Goal: Obtain resource: Obtain resource

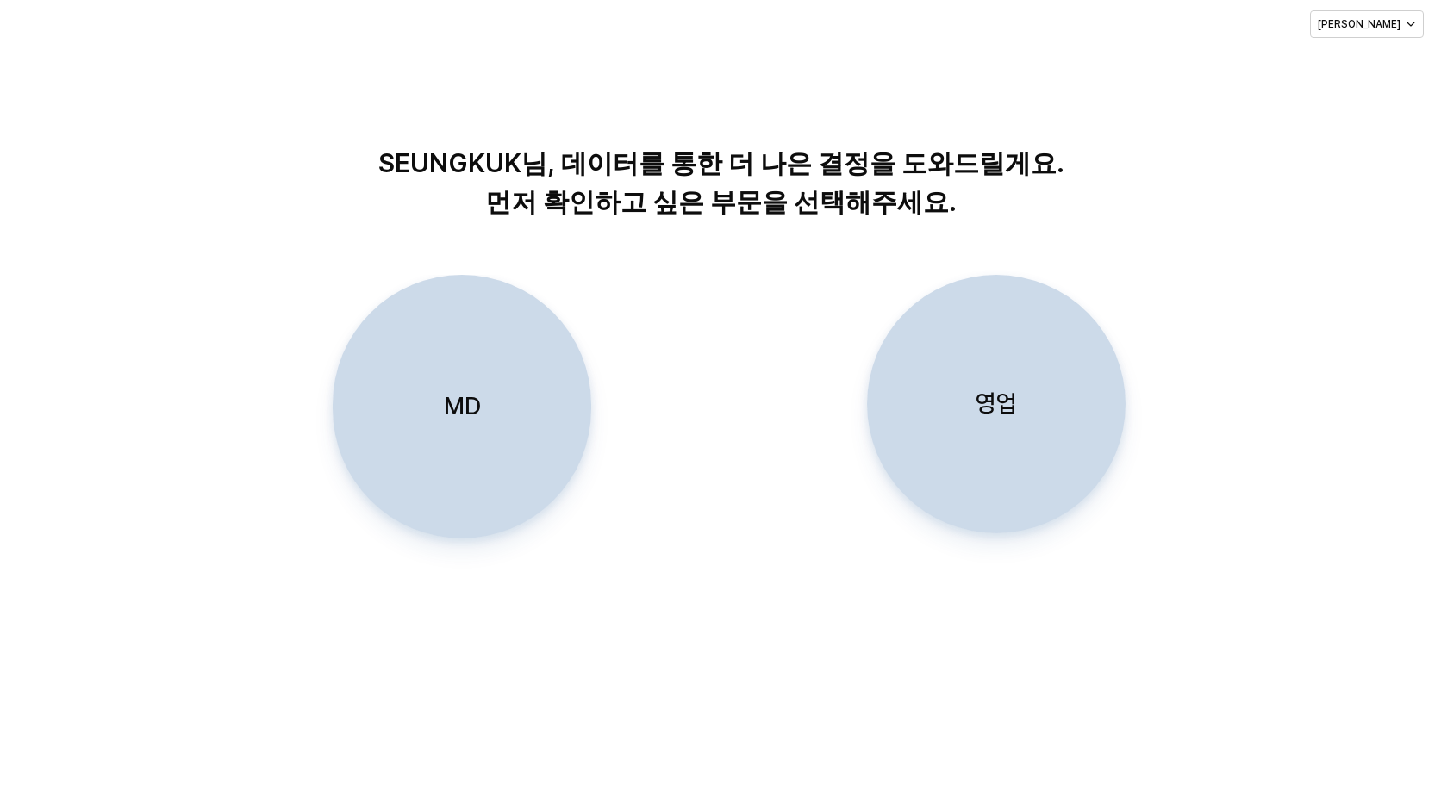
click at [977, 407] on p "영업" at bounding box center [996, 404] width 41 height 32
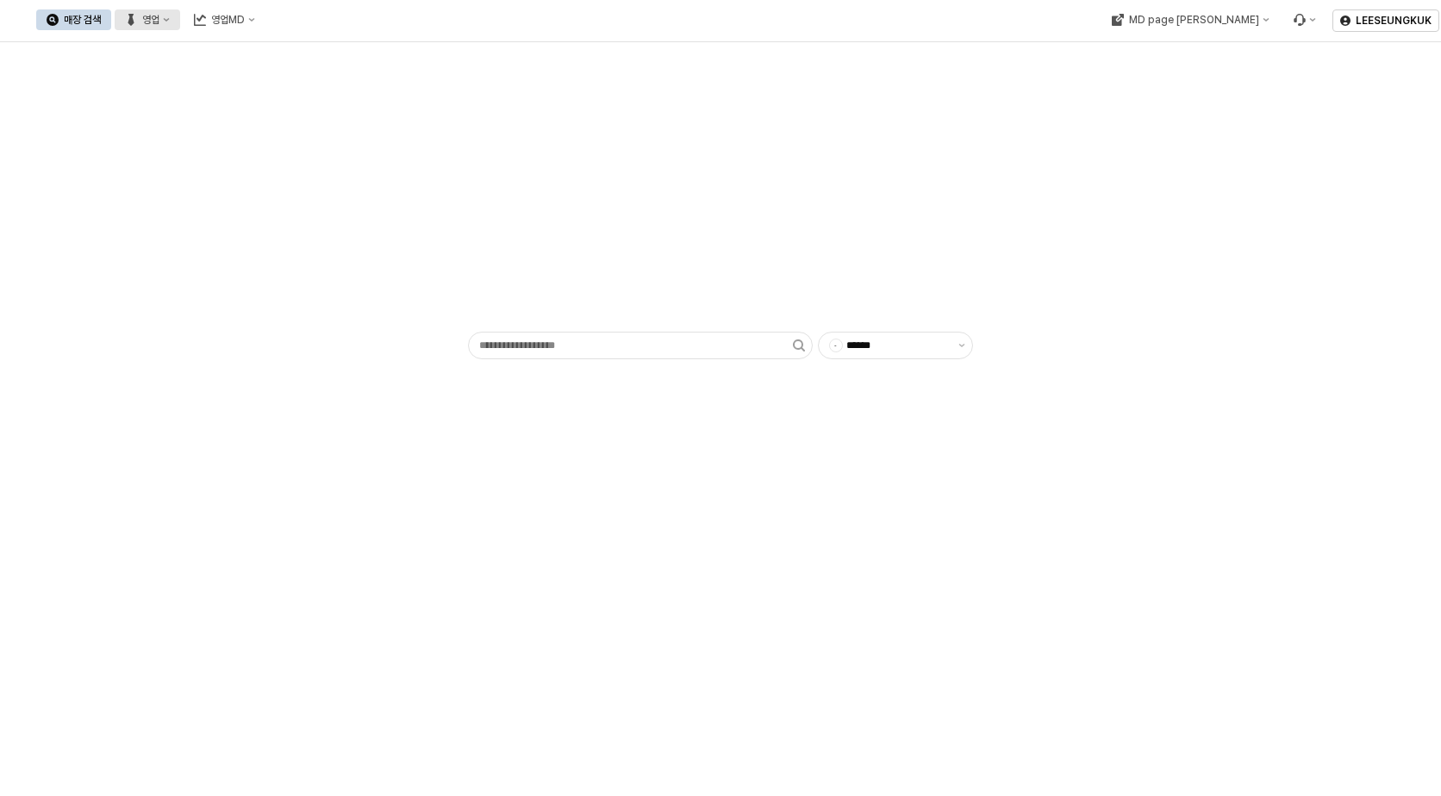
click at [159, 18] on div "영업" at bounding box center [150, 20] width 17 height 12
click at [245, 22] on div "영업MD" at bounding box center [228, 20] width 34 height 12
click at [408, 168] on div "이월 매출현황" at bounding box center [409, 169] width 91 height 14
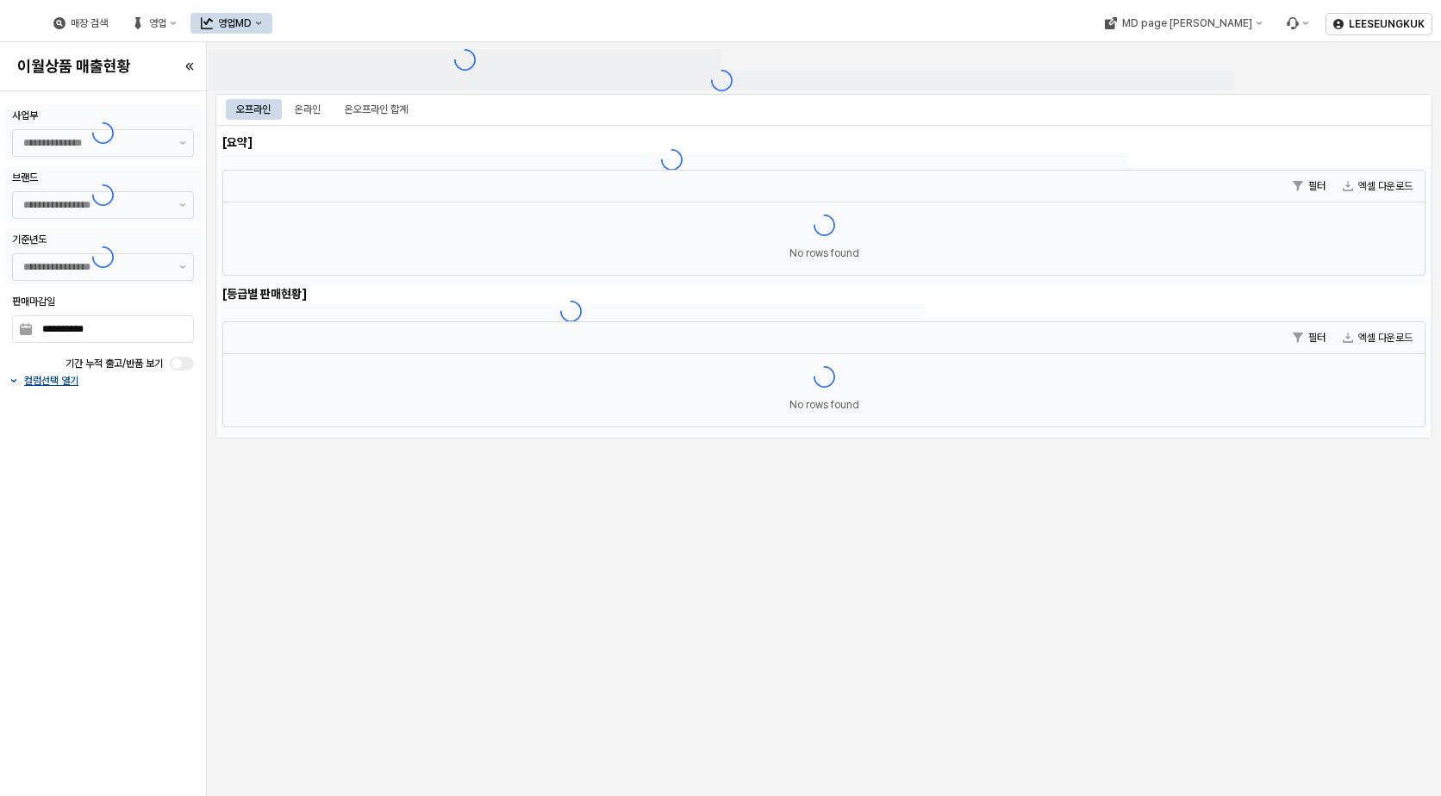
type input "******"
type input "***"
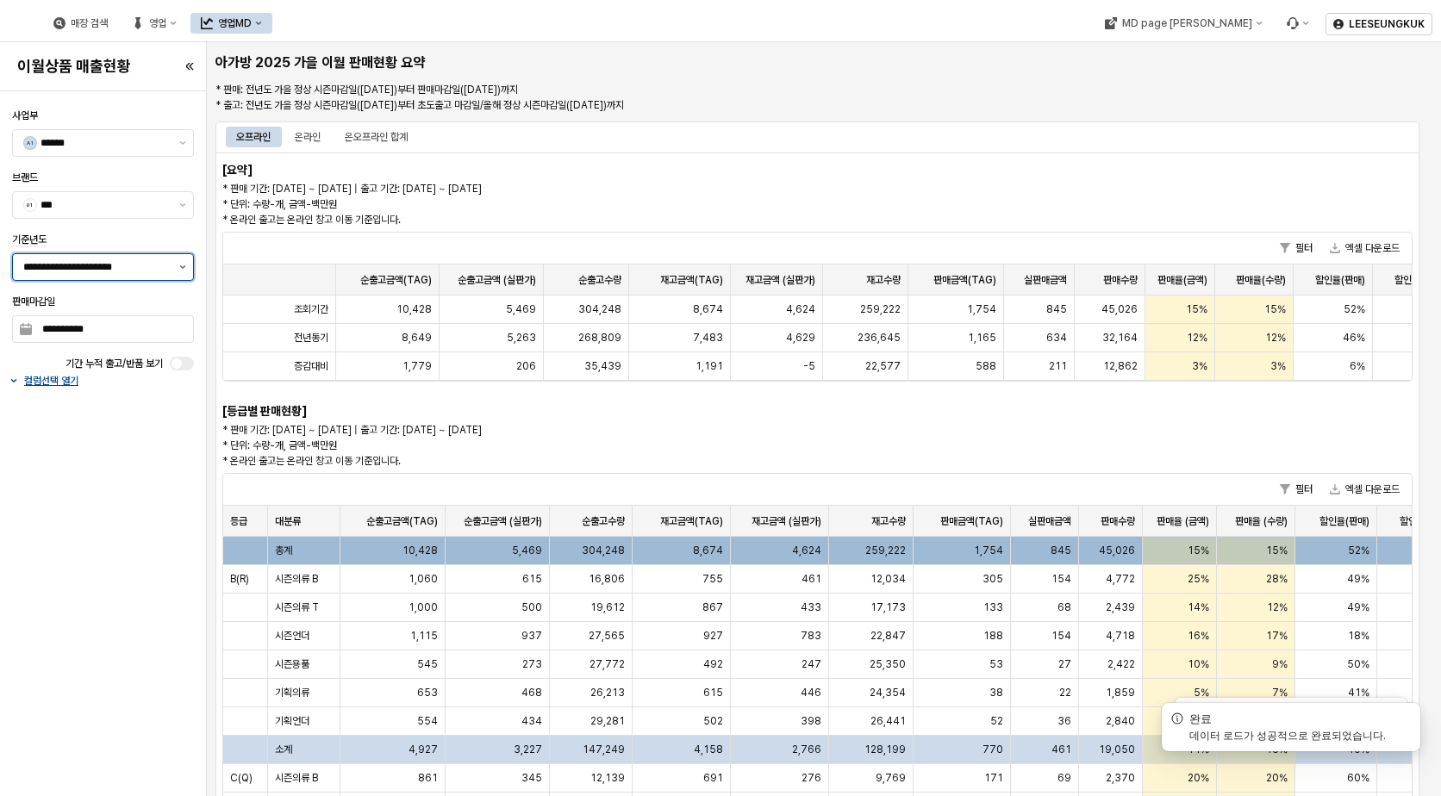
click at [183, 268] on icon "제안 사항 표시" at bounding box center [182, 266] width 7 height 3
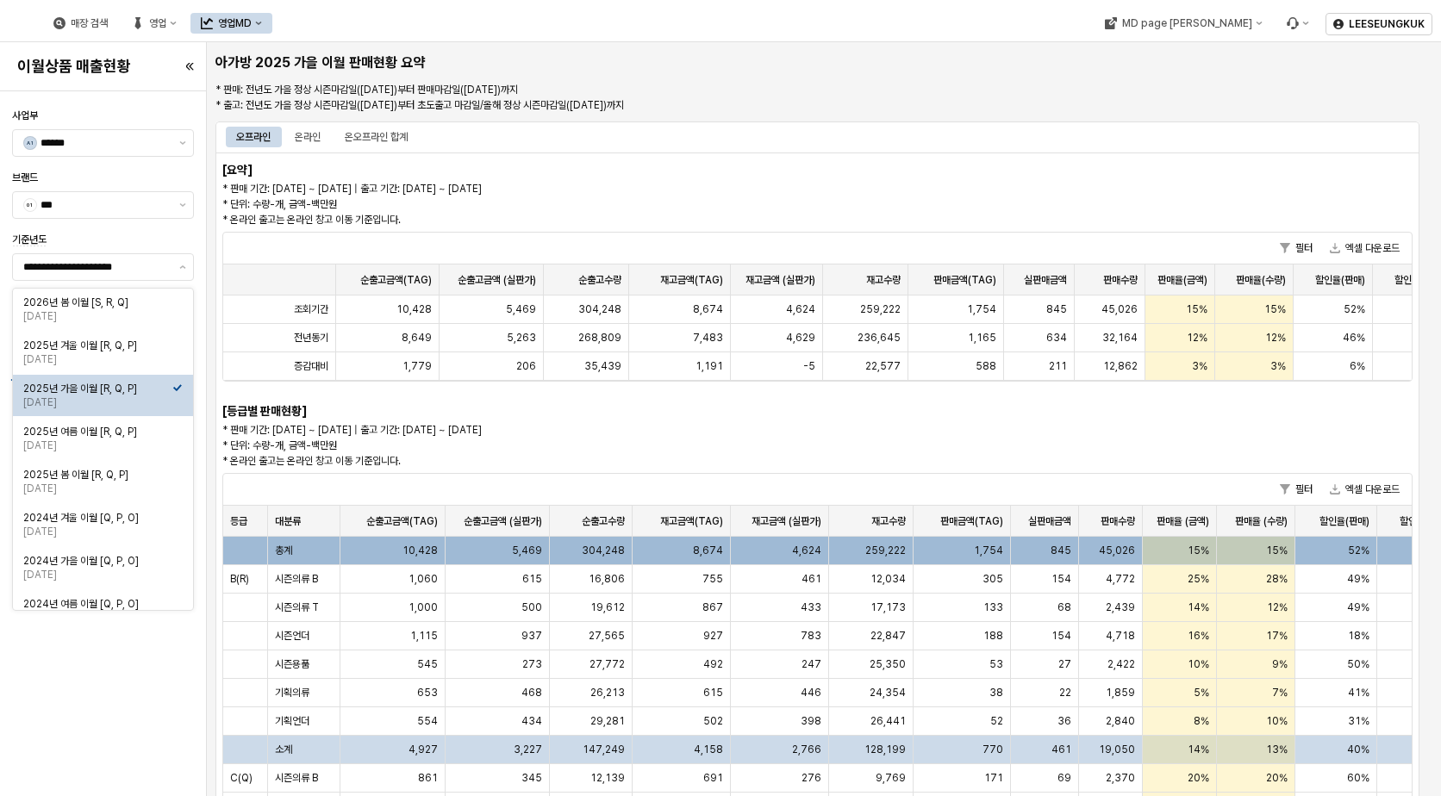
click at [196, 231] on div "**********" at bounding box center [103, 256] width 196 height 55
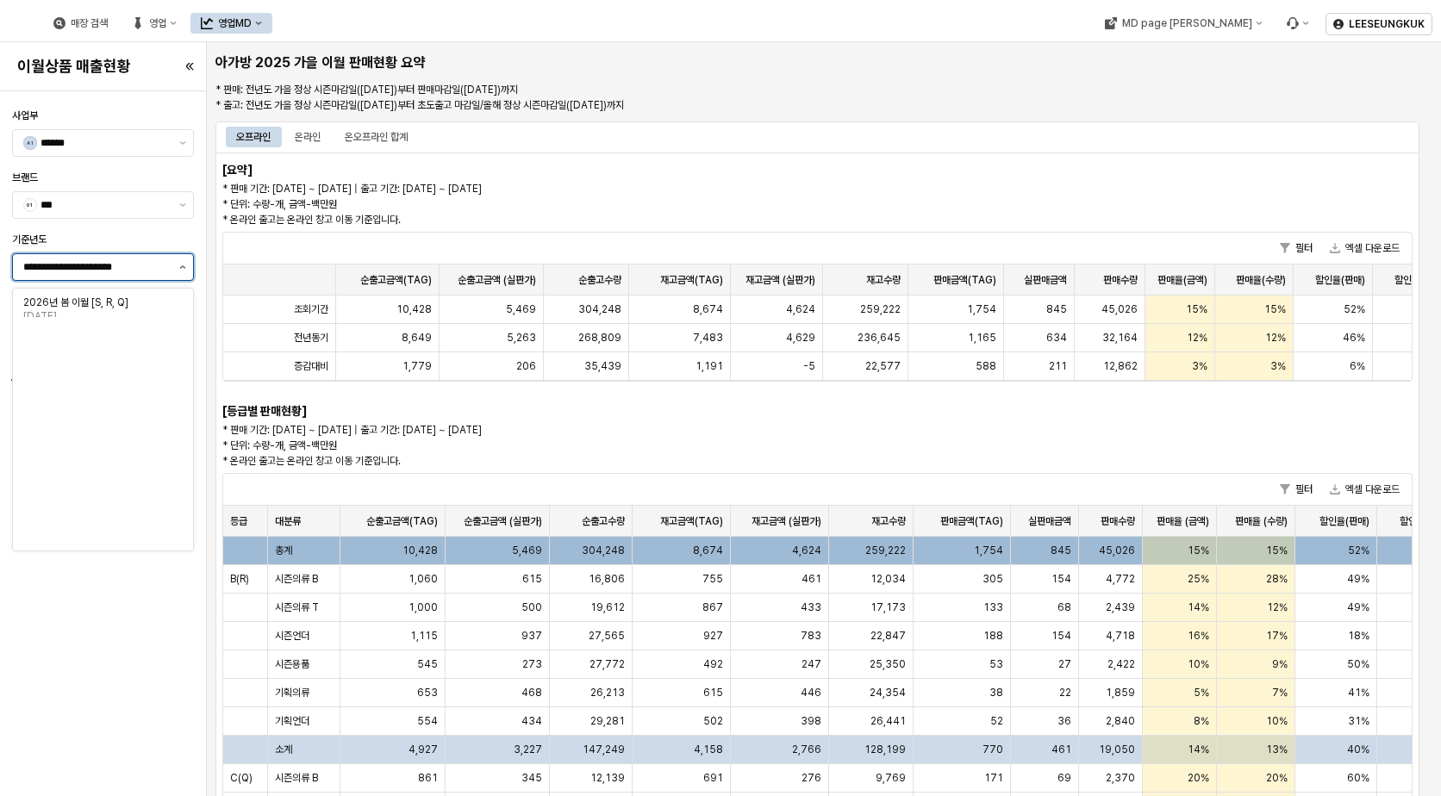
click at [178, 268] on button "제안 사항 표시" at bounding box center [182, 267] width 21 height 26
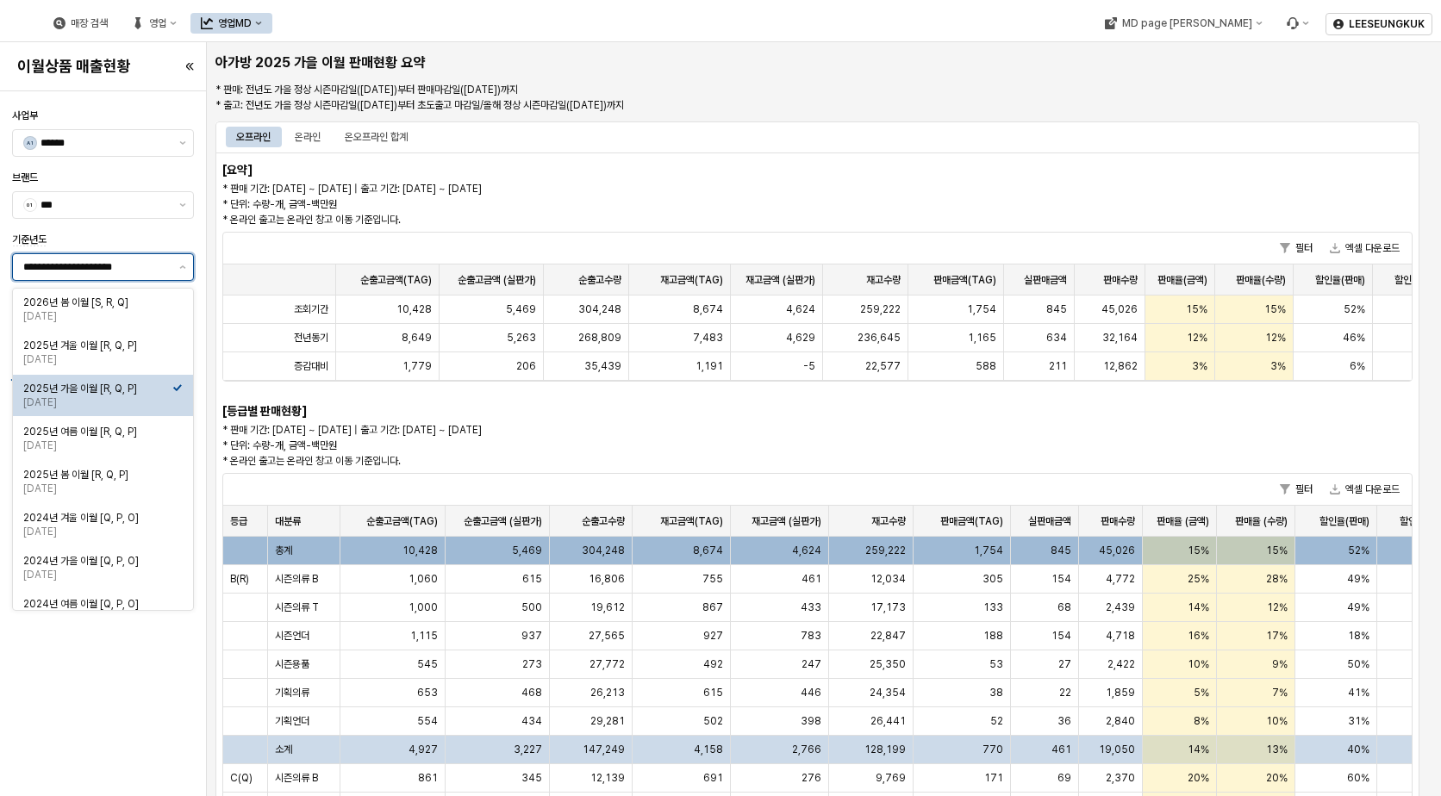
click at [101, 394] on div "2025년 가을 이월 [R, Q, P]" at bounding box center [97, 389] width 149 height 14
click at [446, 235] on div "필터 엑셀 다운로드" at bounding box center [817, 249] width 1189 height 32
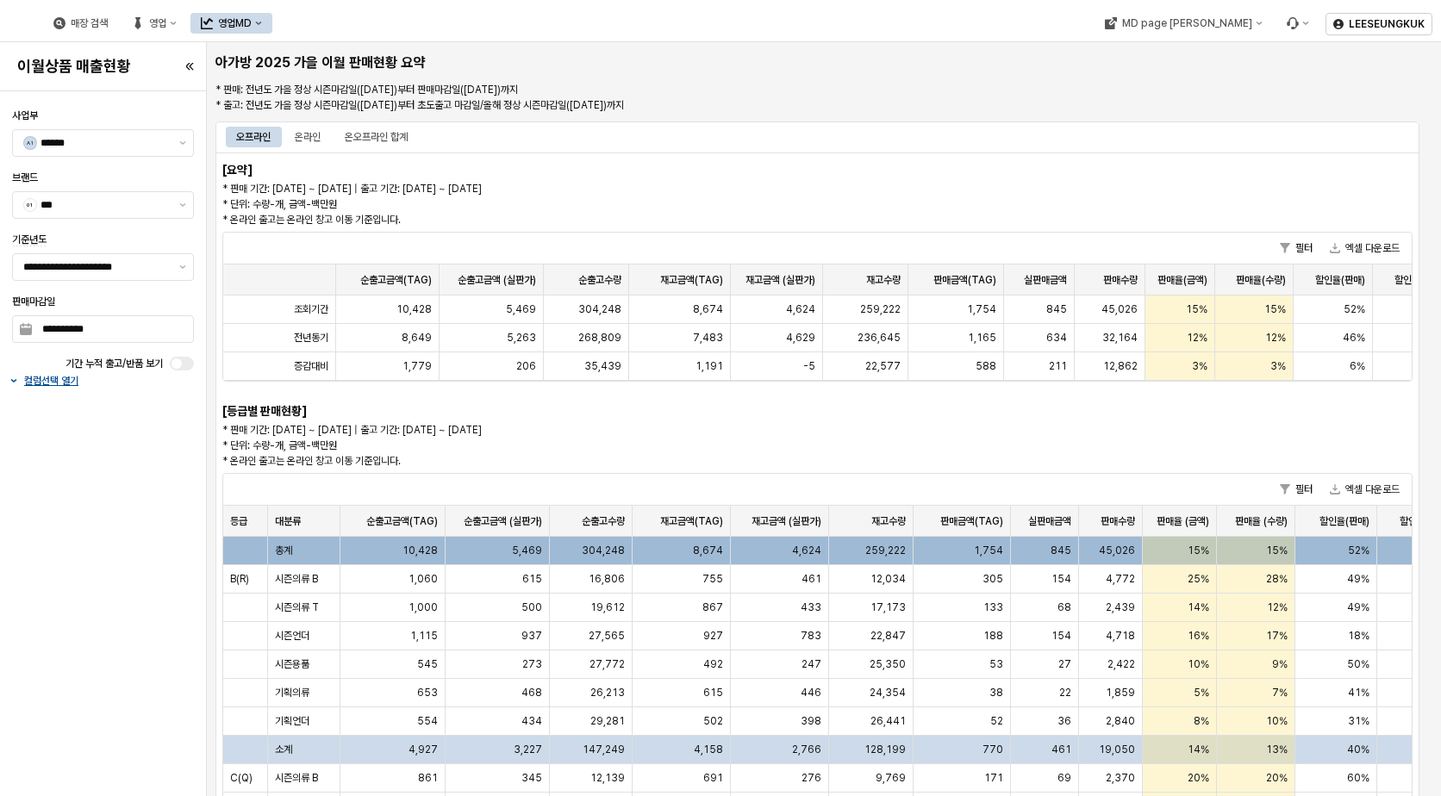
scroll to position [345, 0]
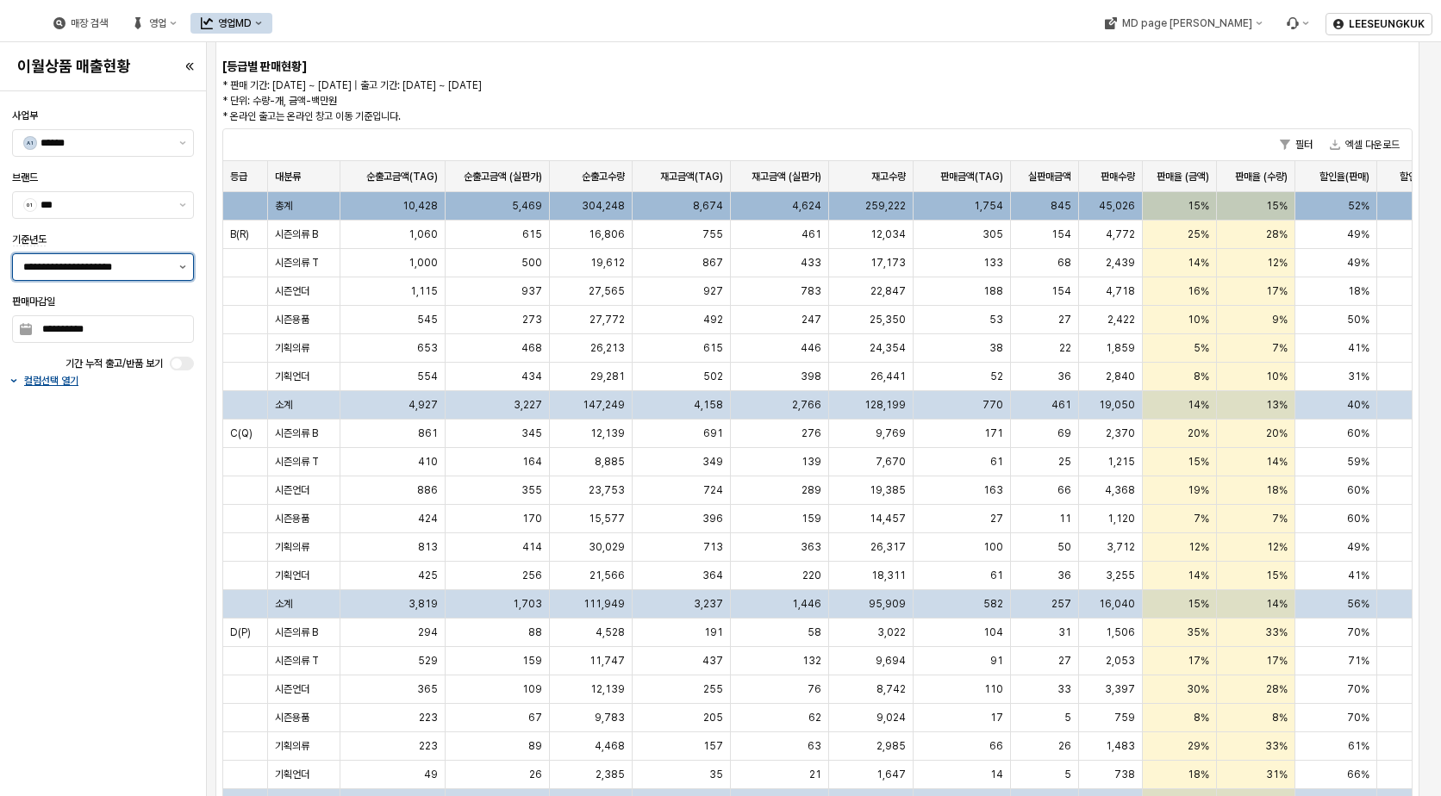
click at [185, 268] on icon "제안 사항 표시" at bounding box center [182, 266] width 7 height 3
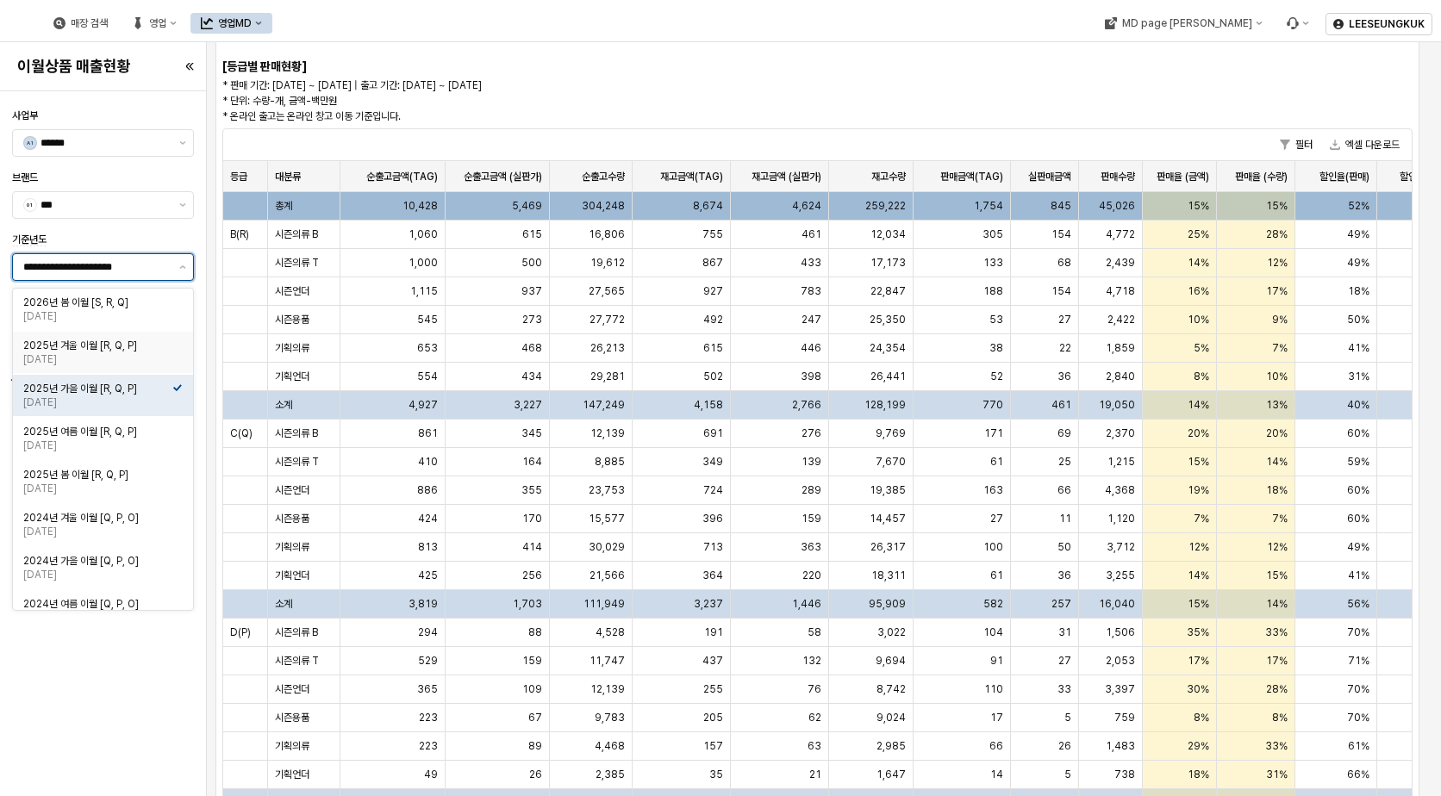
click at [130, 347] on div "2025년 겨울 이월 [R, Q, P]" at bounding box center [97, 346] width 149 height 14
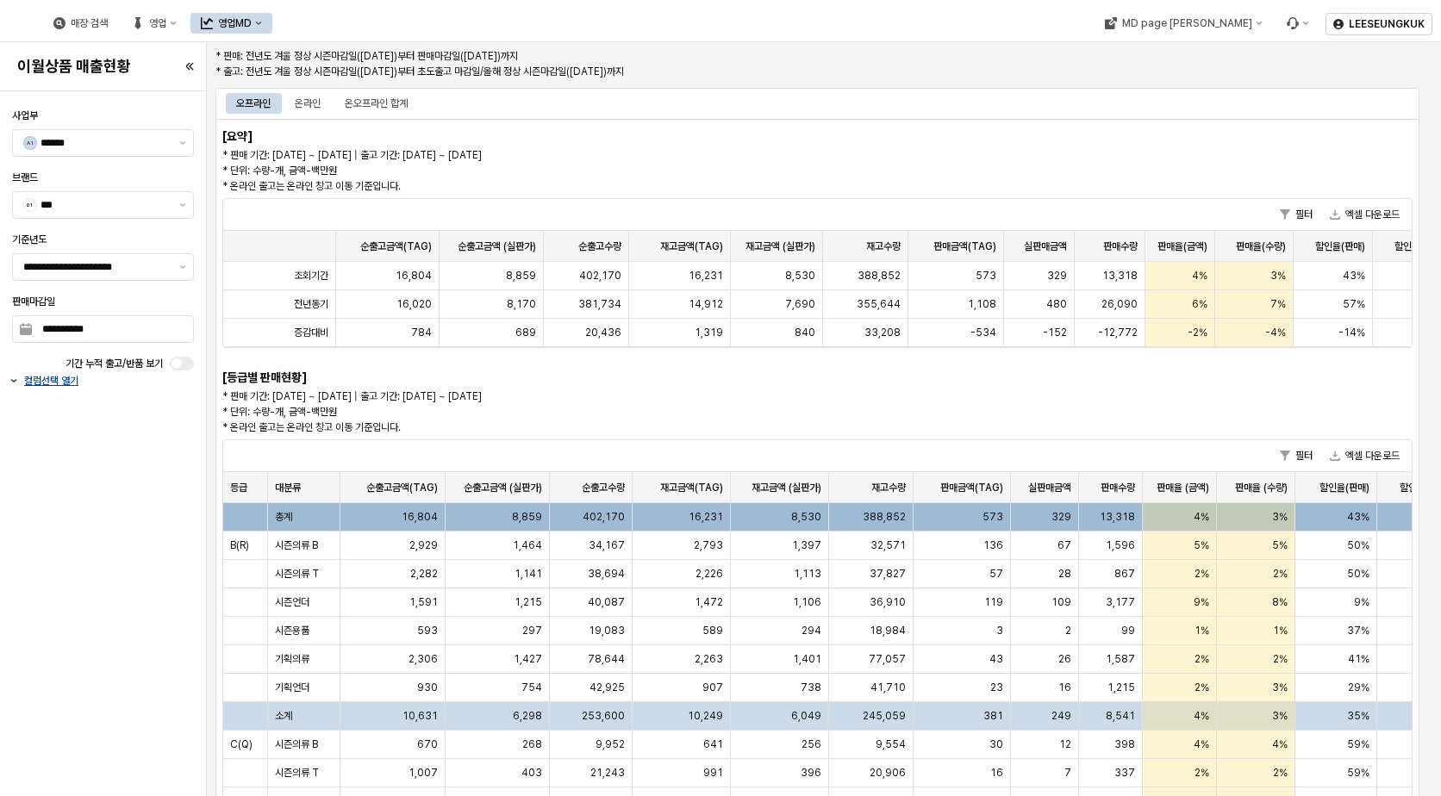
scroll to position [0, 0]
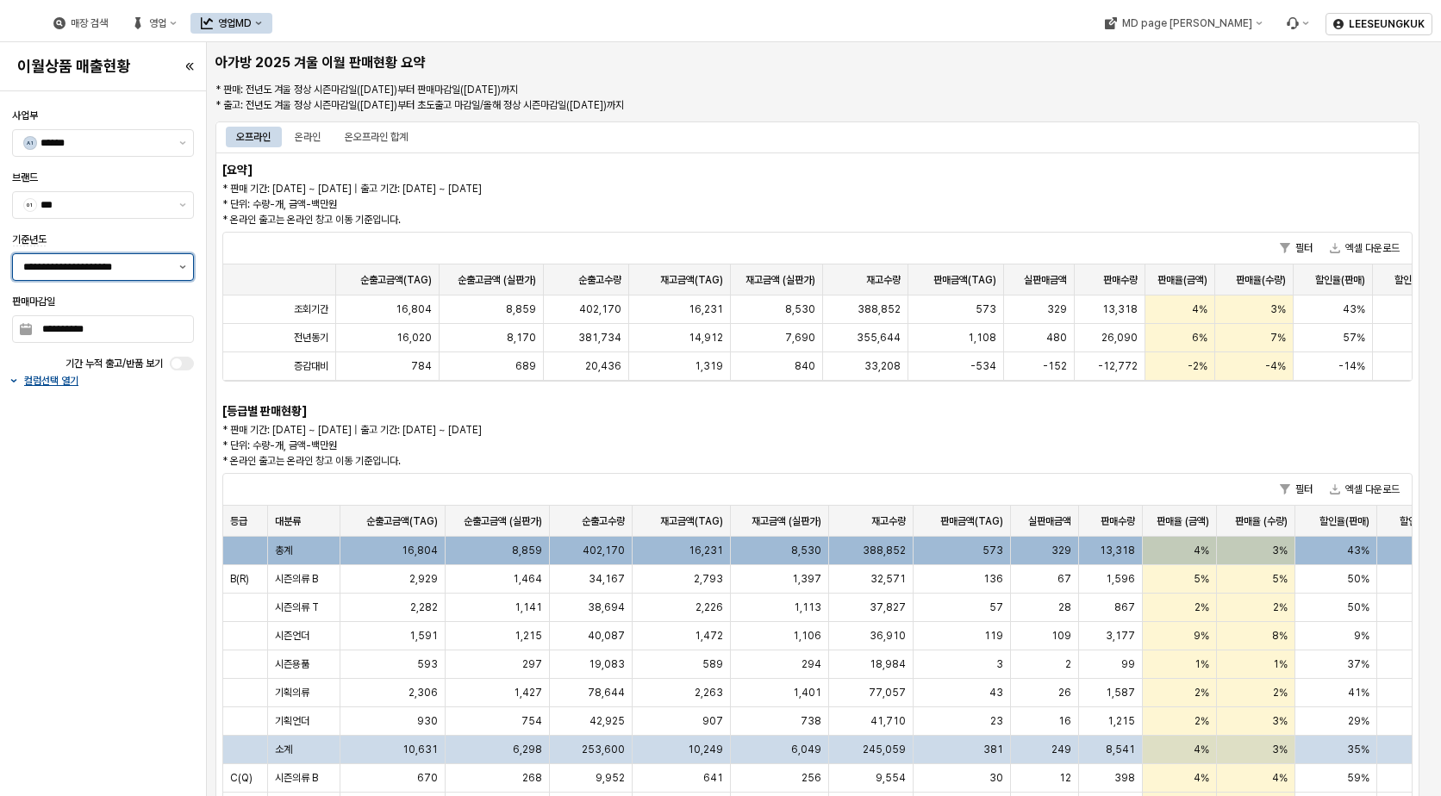
click at [187, 267] on button "제안 사항 표시" at bounding box center [182, 267] width 21 height 26
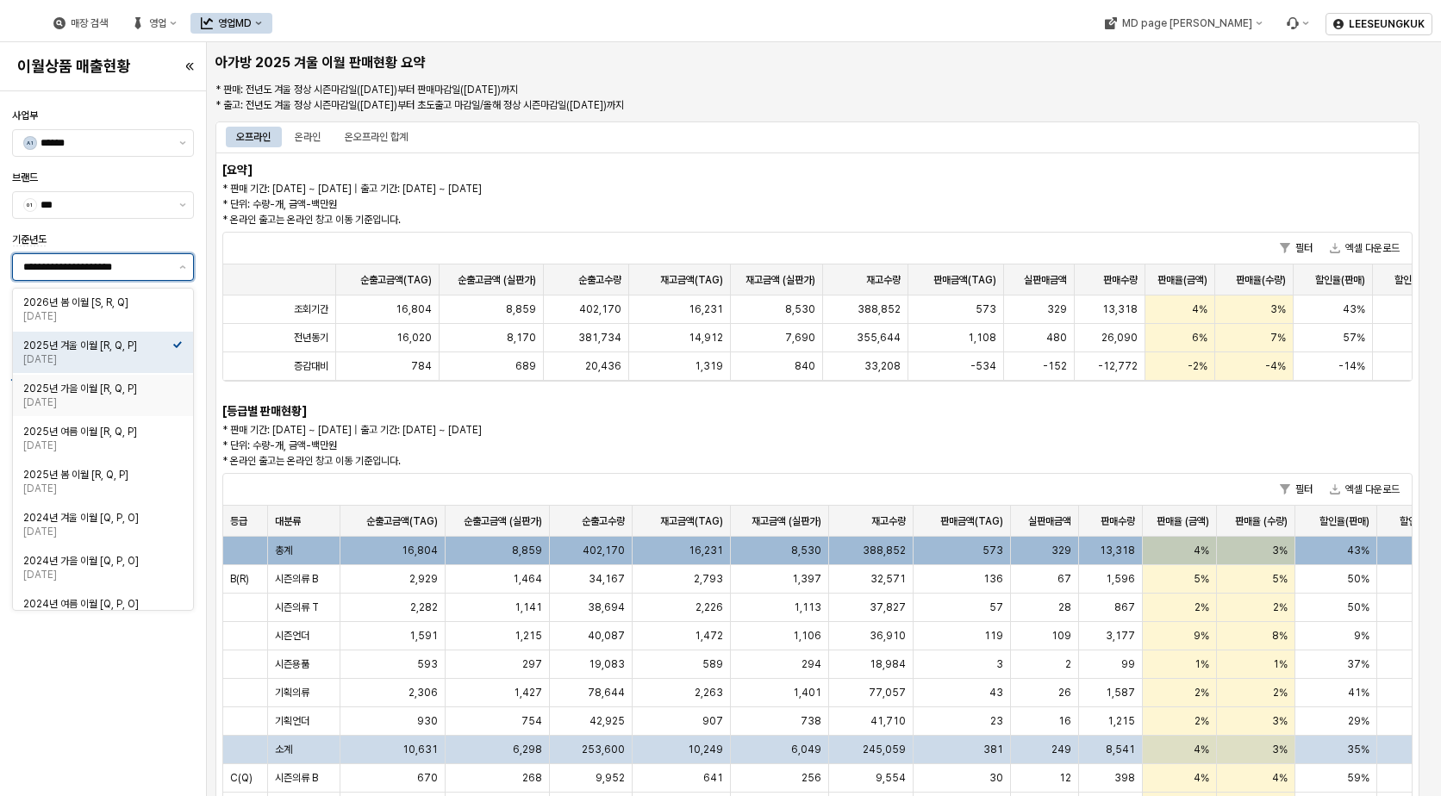
click at [116, 396] on div "[DATE]" at bounding box center [97, 403] width 149 height 14
type input "**********"
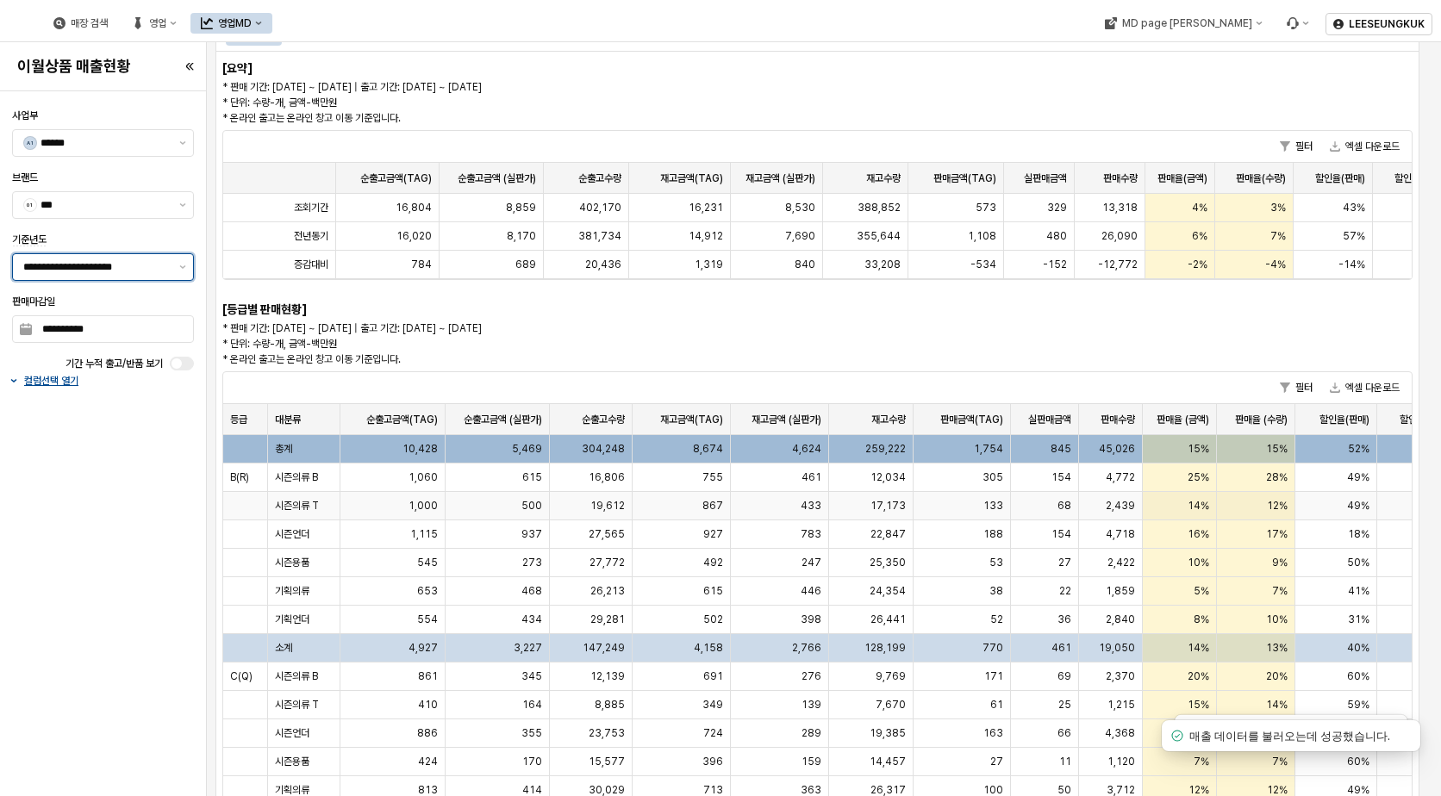
scroll to position [259, 0]
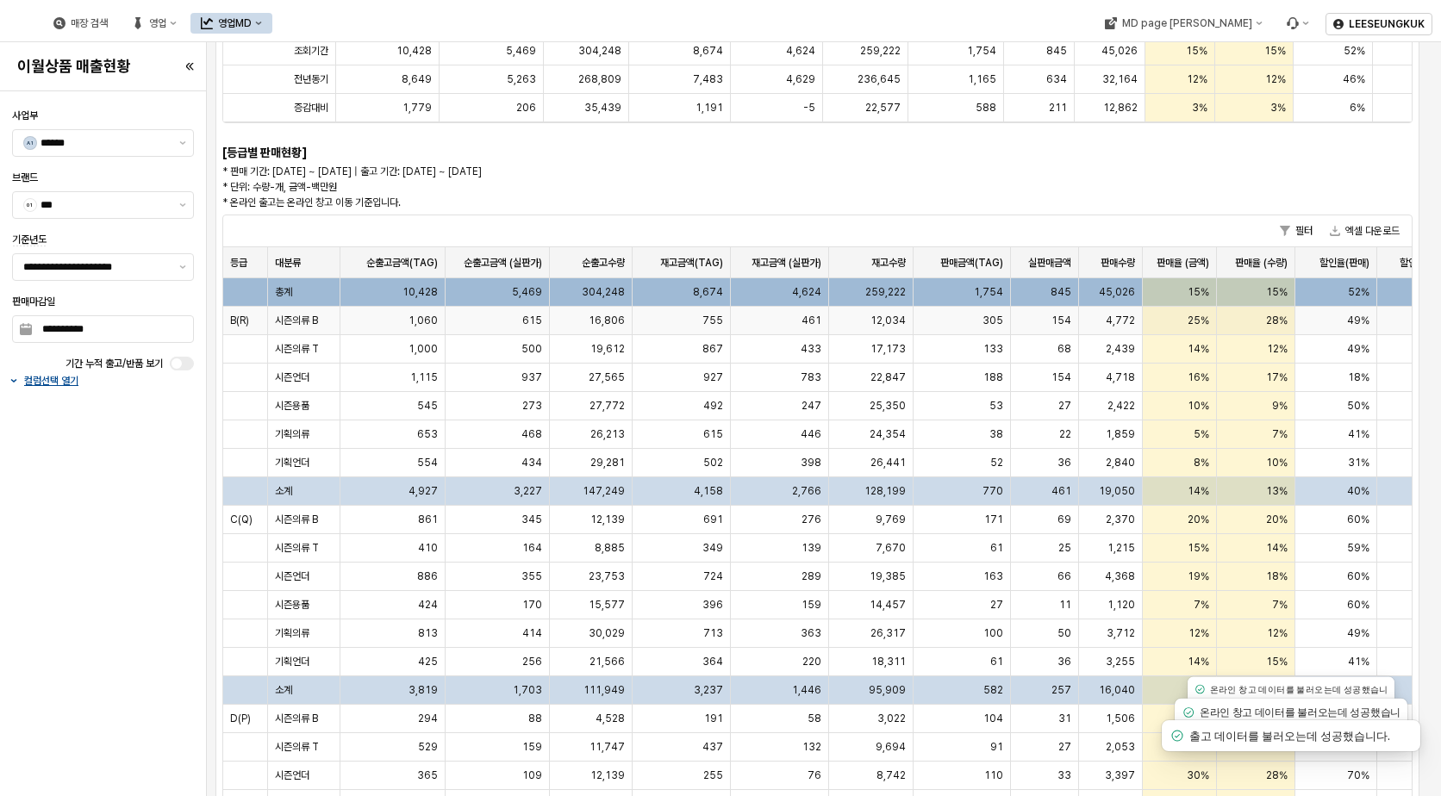
click at [297, 321] on span "시즌의류 B" at bounding box center [296, 321] width 43 height 14
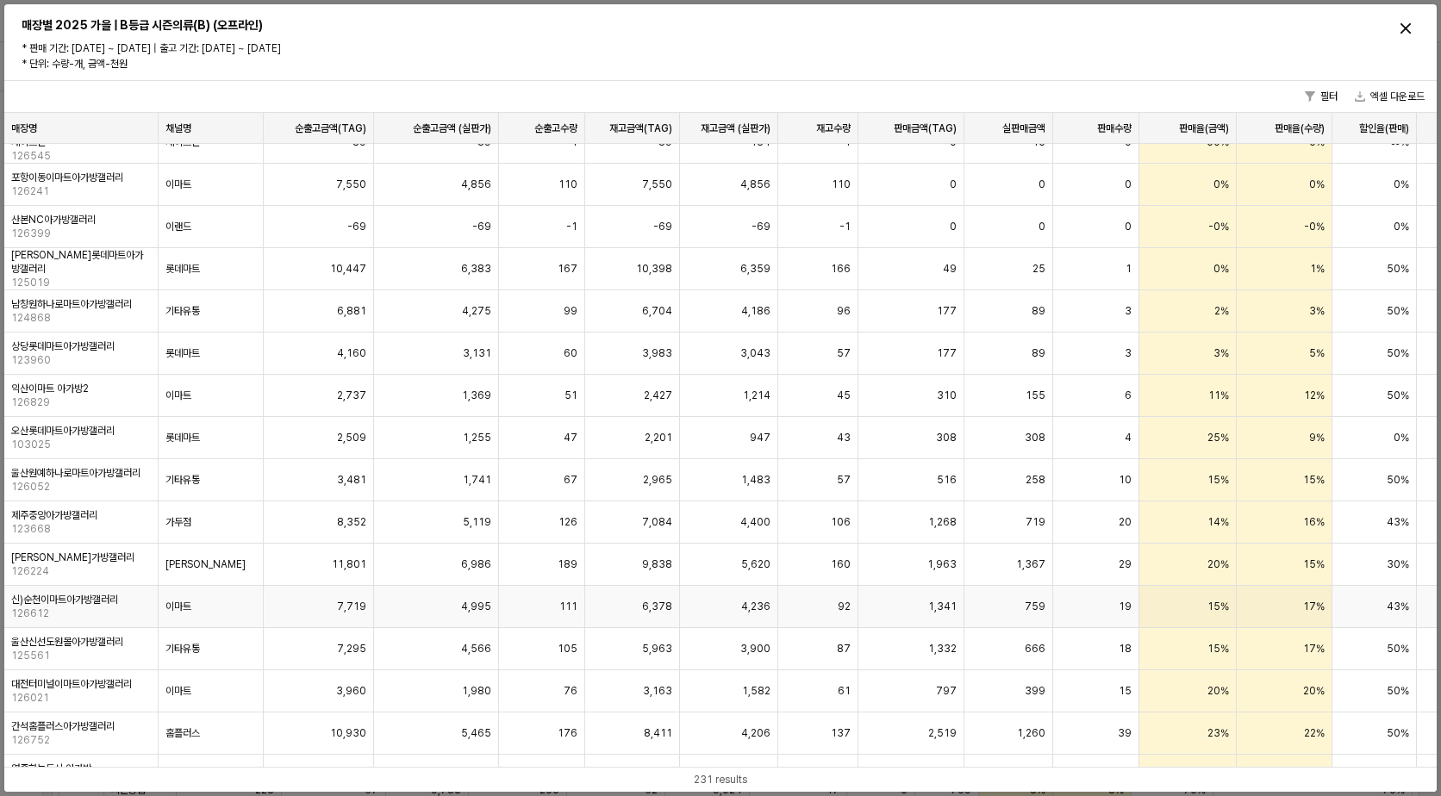
scroll to position [5603, 0]
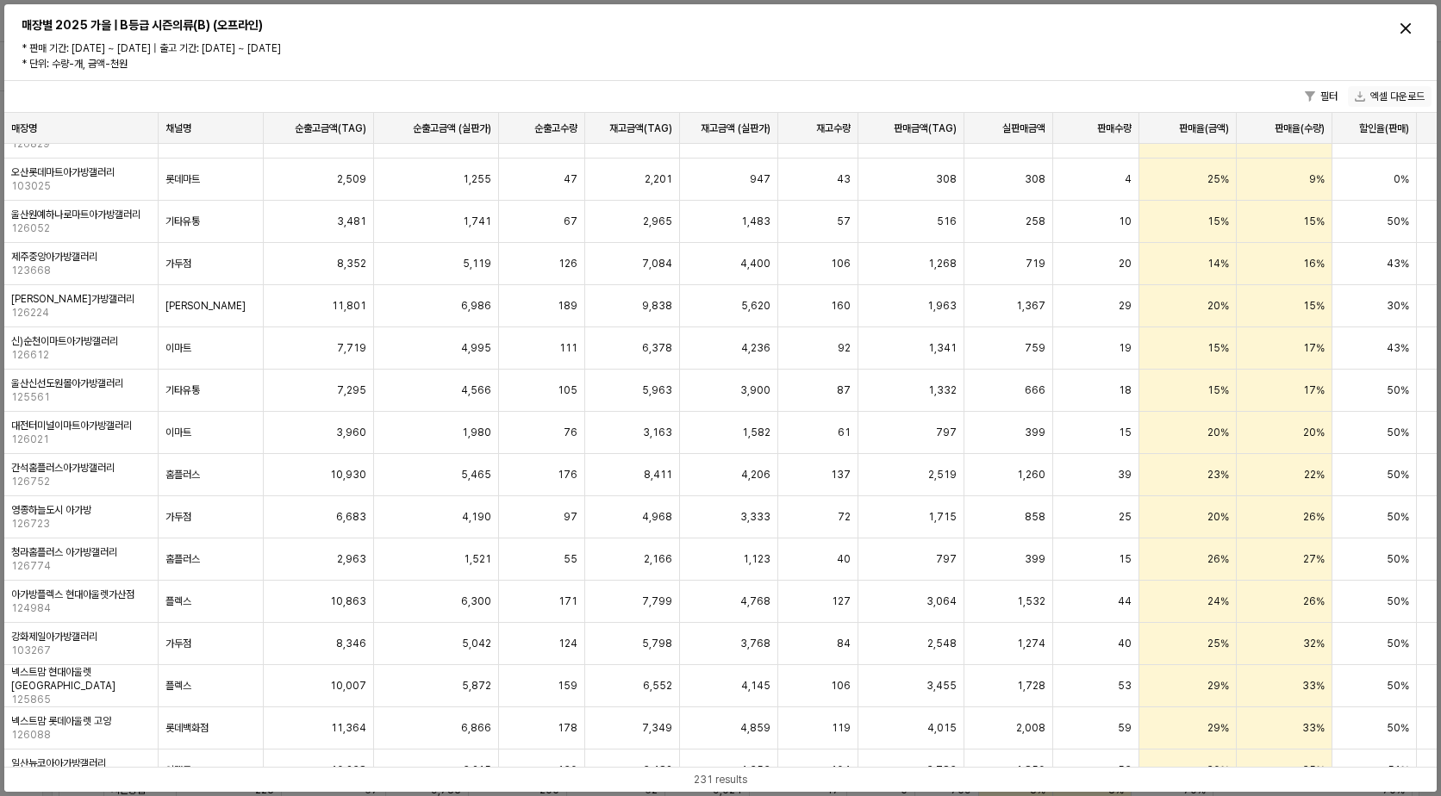
click at [1380, 97] on button "엑셀 다운로드" at bounding box center [1390, 96] width 84 height 21
click at [1405, 27] on icon "Close" at bounding box center [1406, 28] width 10 height 10
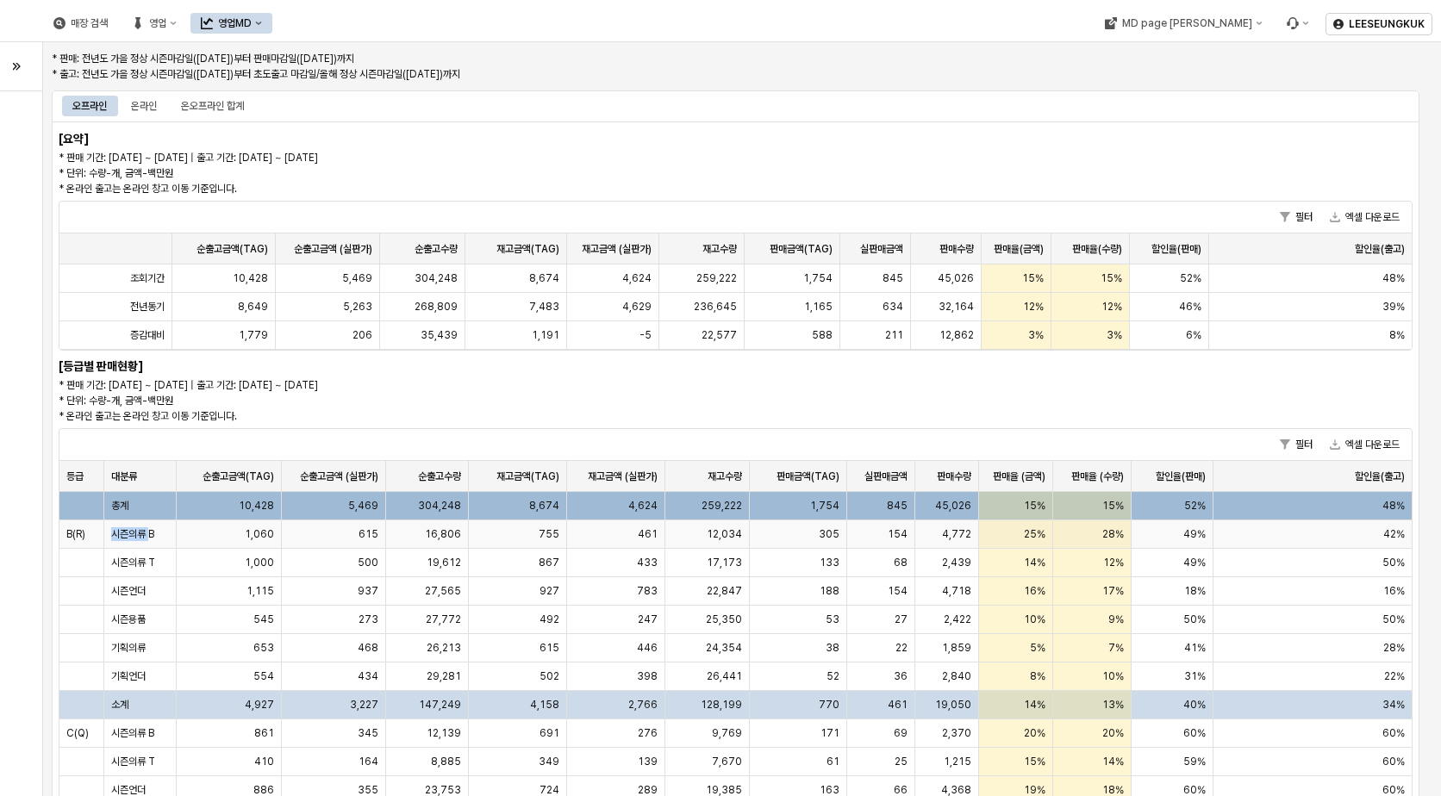
scroll to position [0, 0]
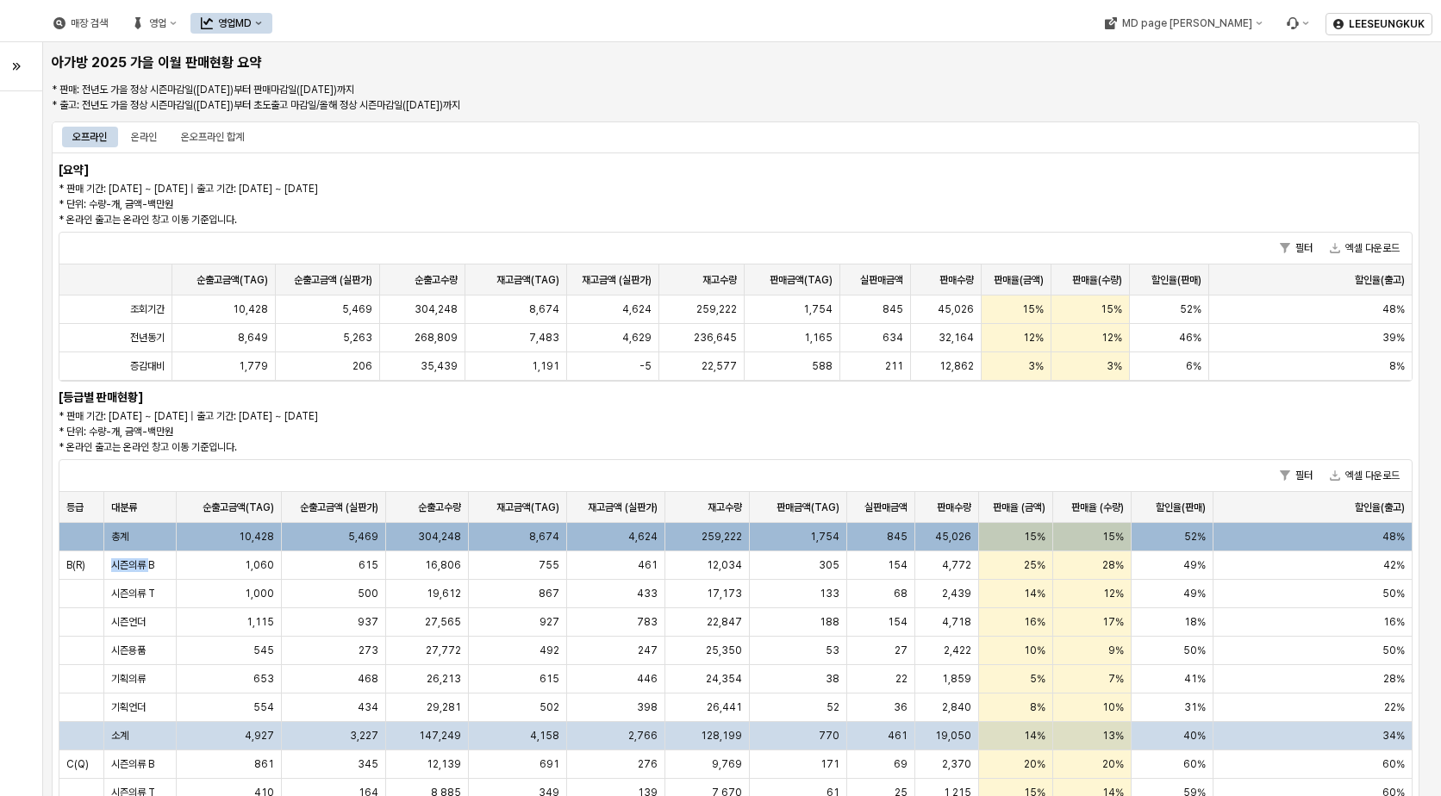
click at [875, 209] on p "* 판매 기간: [DATE] ~ [DATE] | 출고 기간: [DATE] ~ [DATE] * 단위: 수량-개, 금액-백만원 * 온라인 출고는 …" at bounding box center [565, 204] width 1012 height 47
